Goal: Use online tool/utility: Utilize a website feature to perform a specific function

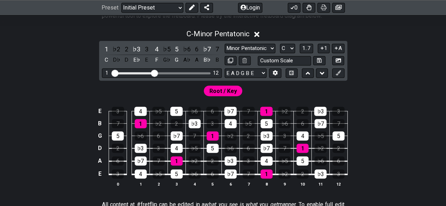
scroll to position [141, 0]
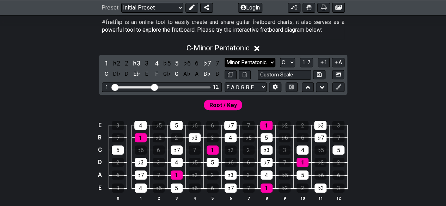
click at [259, 61] on select "Minor Pentatonic Click to edit Minor Pentatonic Major Pentatonic Minor Blues Ma…" at bounding box center [250, 63] width 51 height 10
select select "Dorian"
click at [225, 58] on select "Minor Pentatonic Click to edit Minor Pentatonic Major Pentatonic Minor Blues Ma…" at bounding box center [250, 63] width 51 height 10
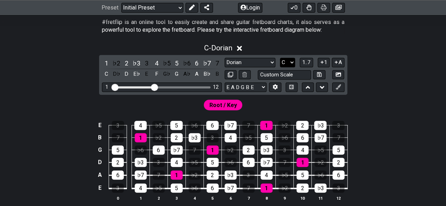
click at [285, 59] on select "A♭ A A♯ B♭ B C C♯ D♭ D D♯ E♭ E F F♯ G♭ G G♯" at bounding box center [287, 63] width 15 height 10
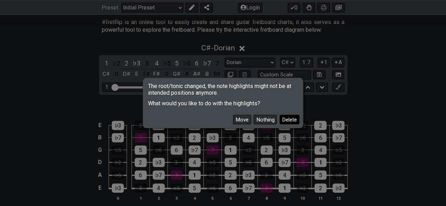
drag, startPoint x: 282, startPoint y: 121, endPoint x: 296, endPoint y: 121, distance: 14.5
click at [296, 121] on button "Delete" at bounding box center [290, 120] width 20 height 10
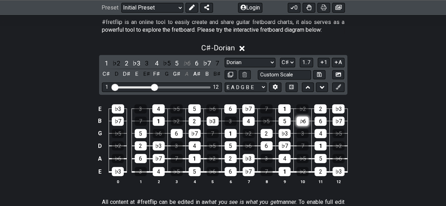
click at [297, 121] on div "♭6" at bounding box center [303, 121] width 12 height 9
click at [291, 65] on select "A♭ A A♯ B♭ B C C♯ D♭ D D♯ E♭ E F F♯ G♭ G G♯" at bounding box center [287, 63] width 15 height 10
select select "E"
click at [280, 58] on select "A♭ A A♯ B♭ B C C♯ D♭ D D♯ E♭ E F F♯ G♭ G G♯" at bounding box center [287, 63] width 15 height 10
